Goal: Consume media (video, audio): Browse casually

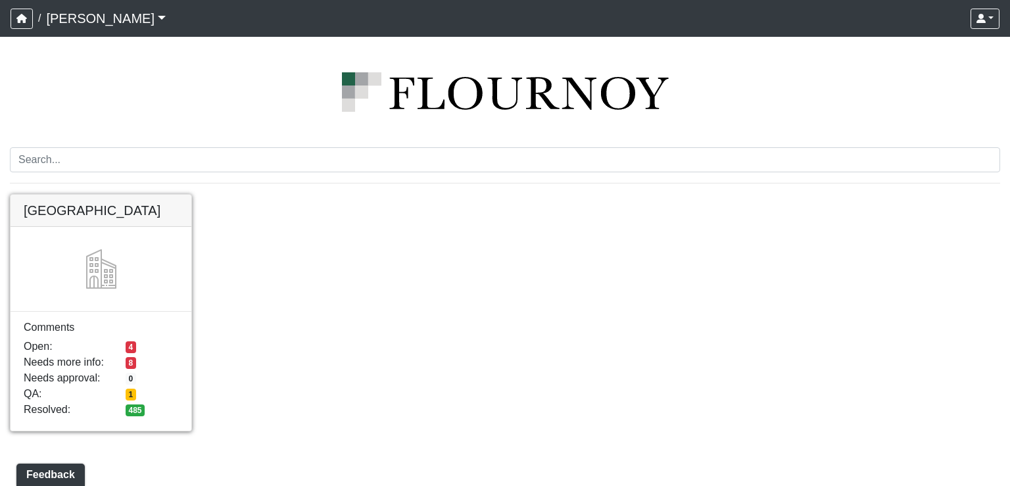
click at [122, 195] on link at bounding box center [101, 195] width 181 height 0
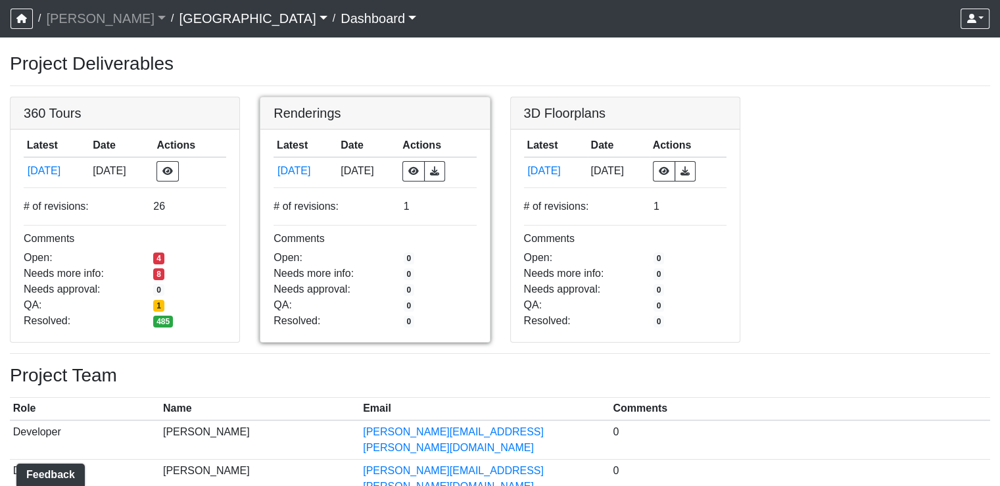
click at [306, 97] on link at bounding box center [374, 97] width 229 height 0
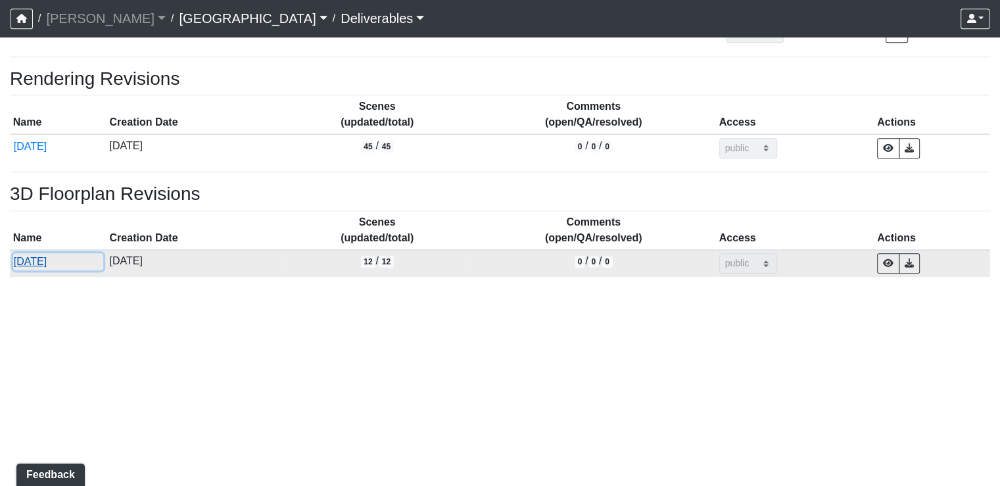
click at [45, 260] on button "5/15/2025" at bounding box center [58, 261] width 90 height 17
click at [920, 264] on button "button" at bounding box center [909, 263] width 21 height 20
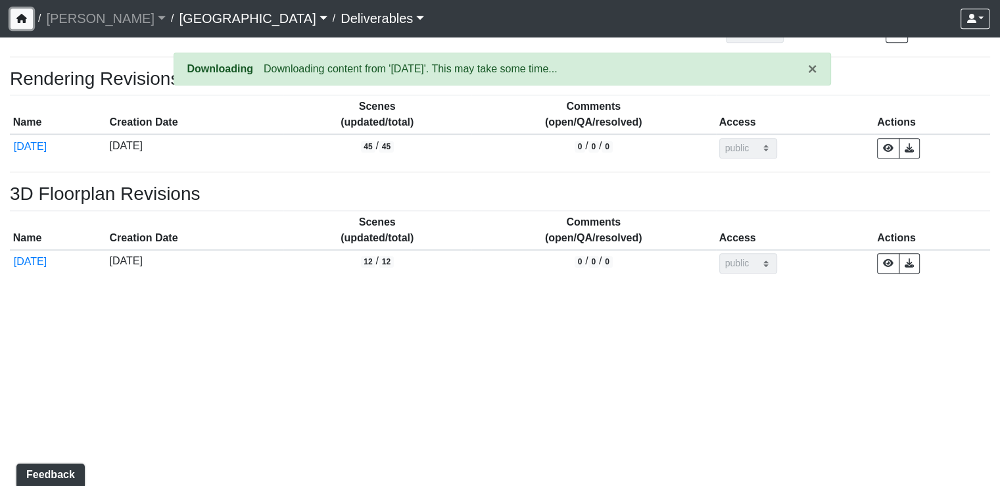
click at [19, 16] on icon "button" at bounding box center [21, 18] width 11 height 9
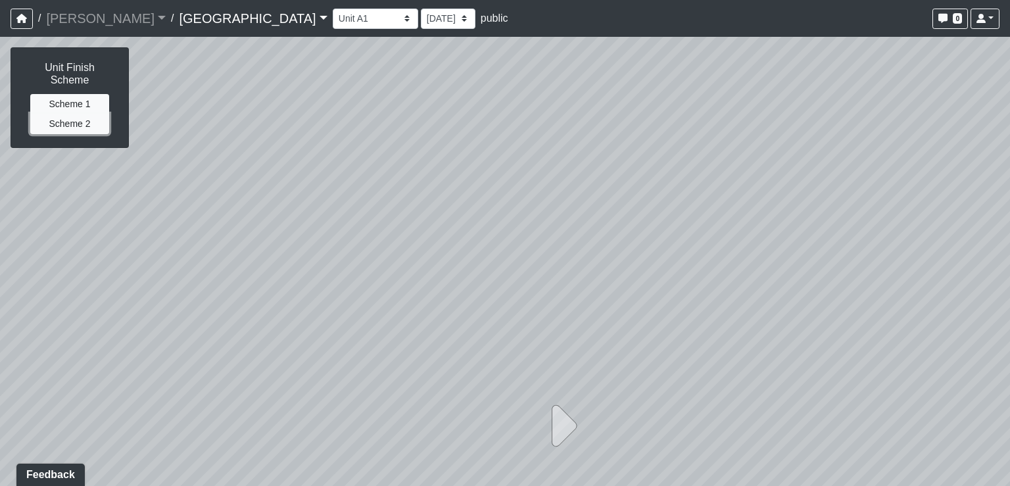
click at [84, 114] on button "Scheme 2" at bounding box center [69, 124] width 79 height 20
click at [569, 435] on icon at bounding box center [560, 426] width 33 height 66
select select "feR3h2TGzd4S6knMEJmGqC"
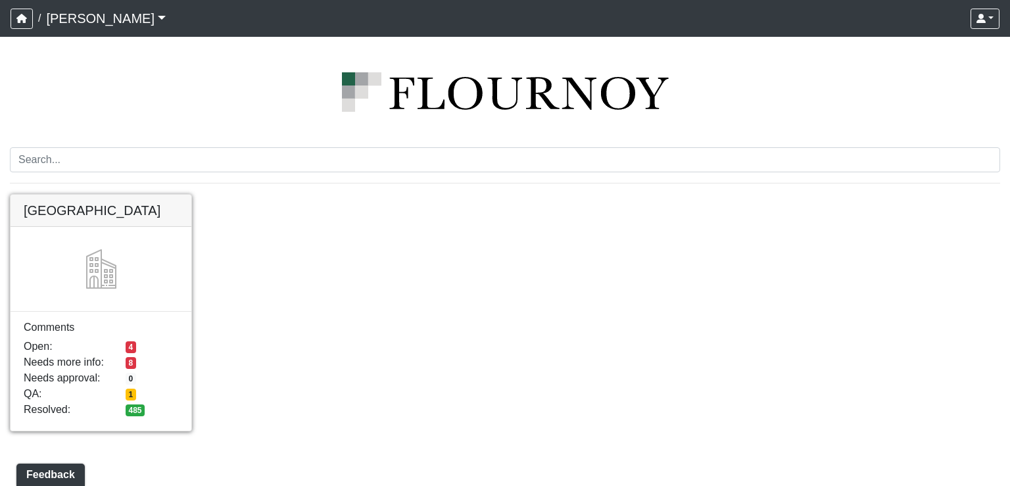
click at [122, 195] on link at bounding box center [101, 195] width 181 height 0
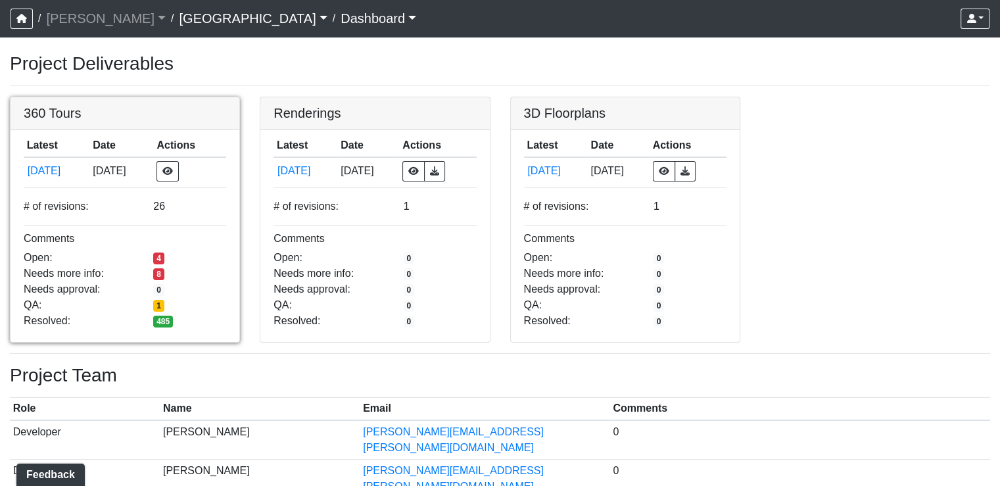
click at [62, 97] on link at bounding box center [125, 97] width 229 height 0
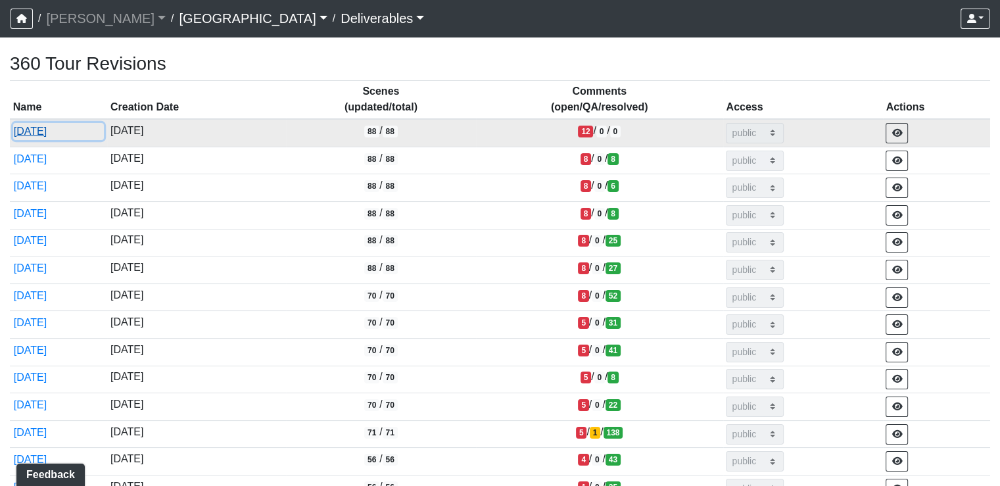
click at [40, 135] on button "[DATE]" at bounding box center [58, 131] width 91 height 17
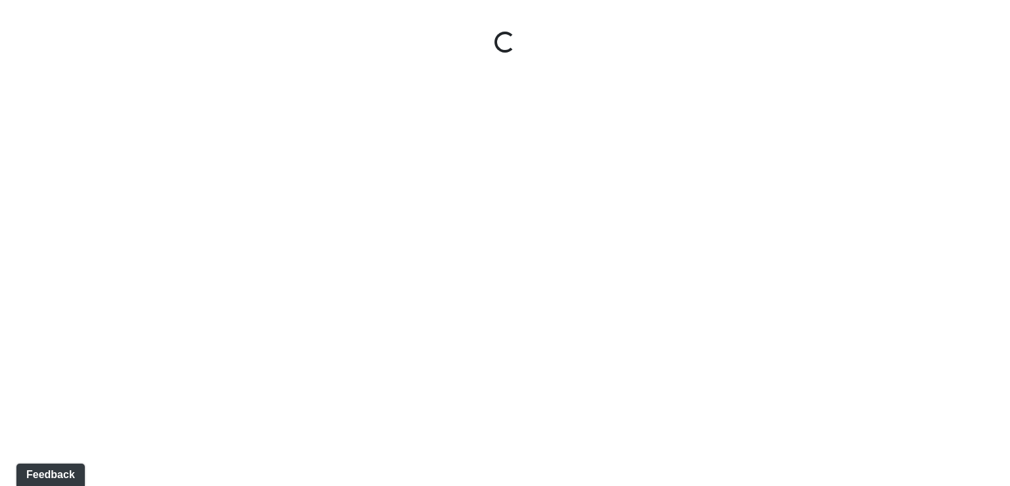
select select "nREVgdD8usBCEeVTsbMRRe"
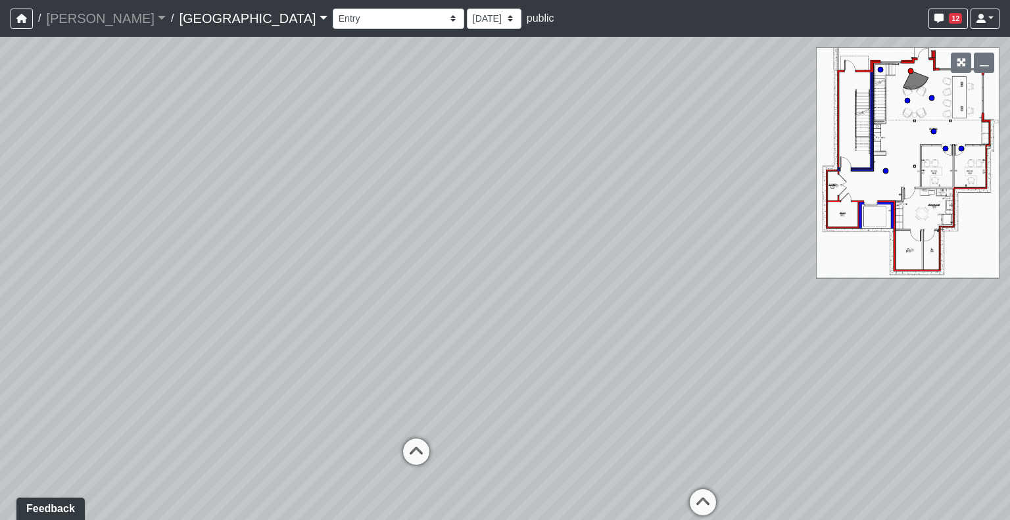
drag, startPoint x: 630, startPoint y: 312, endPoint x: 802, endPoint y: 312, distance: 171.6
click at [802, 312] on div "Loading... Reception Desk Loading... Lobby Loading... Landing" at bounding box center [505, 278] width 1010 height 483
drag, startPoint x: 548, startPoint y: 312, endPoint x: 604, endPoint y: 318, distance: 56.8
click at [604, 318] on div "Loading... Reception Desk Loading... Lobby Loading... Landing" at bounding box center [505, 278] width 1010 height 483
